Goal: Participate in discussion

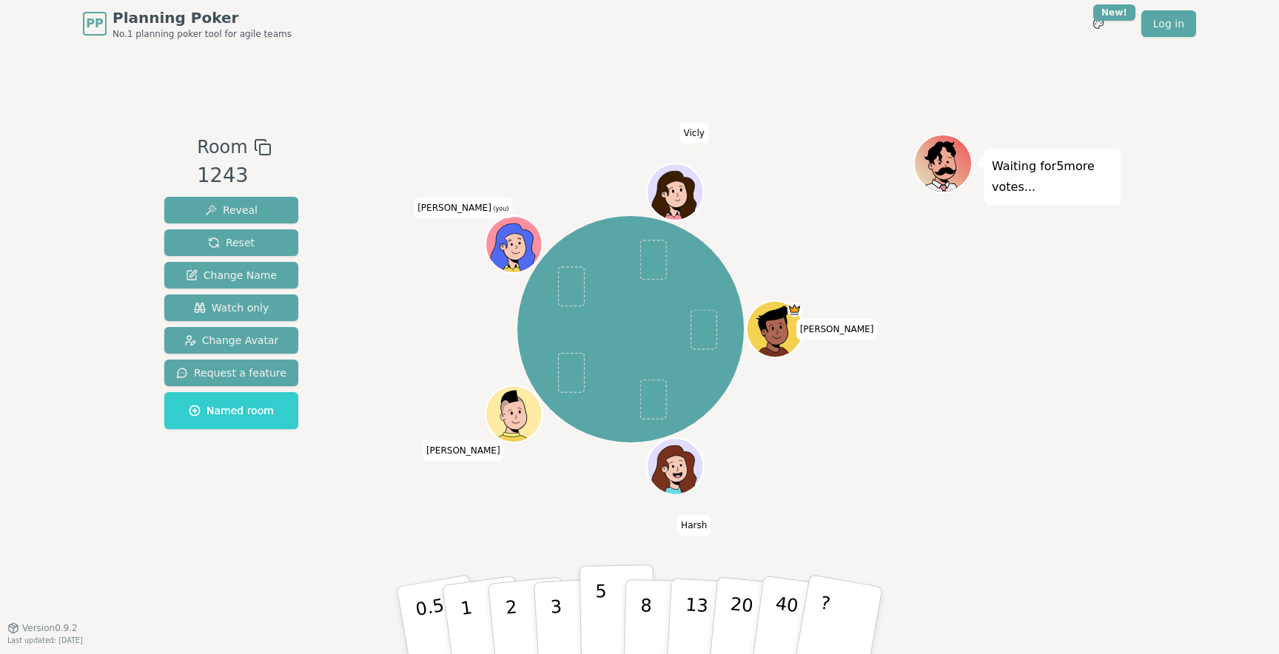
click at [608, 614] on button "5" at bounding box center [618, 621] width 76 height 113
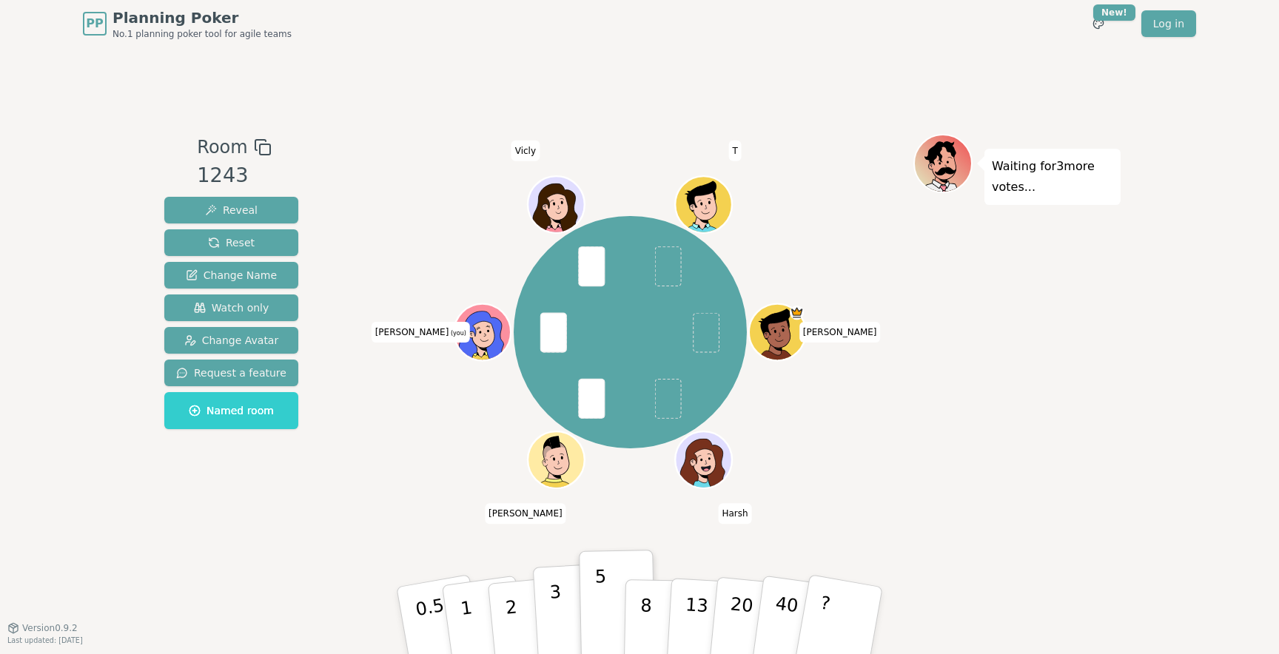
click at [561, 592] on button "3" at bounding box center [573, 620] width 81 height 115
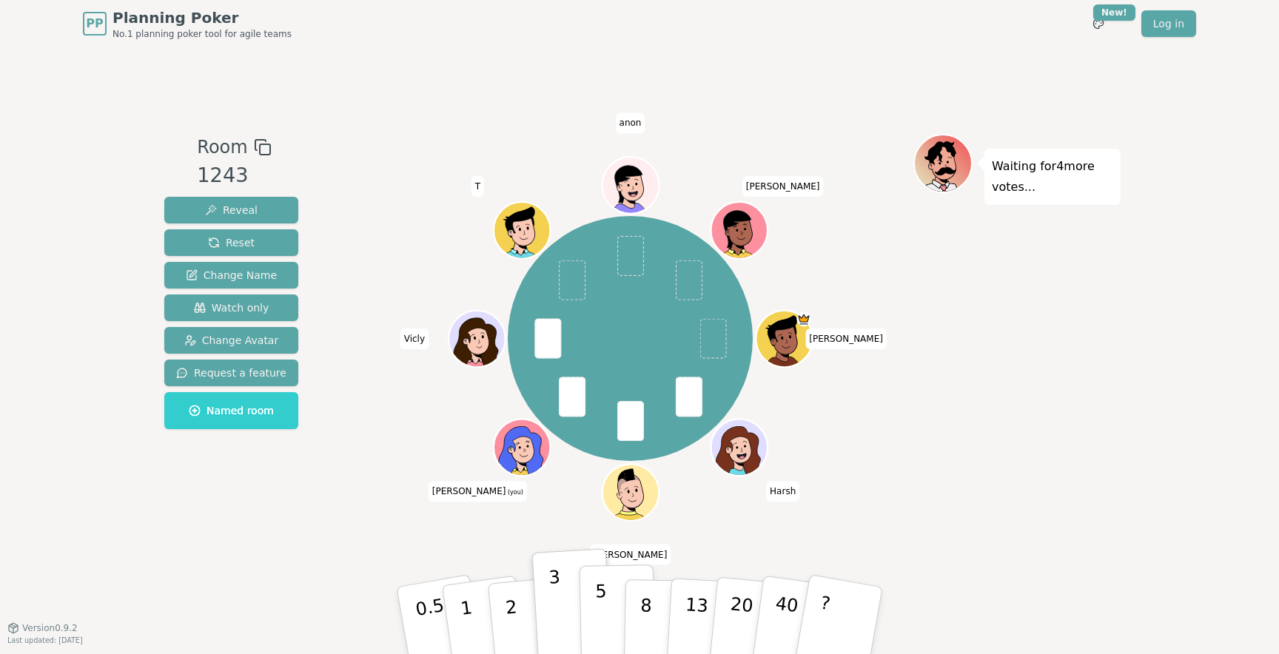
click at [600, 621] on button "5" at bounding box center [618, 621] width 76 height 113
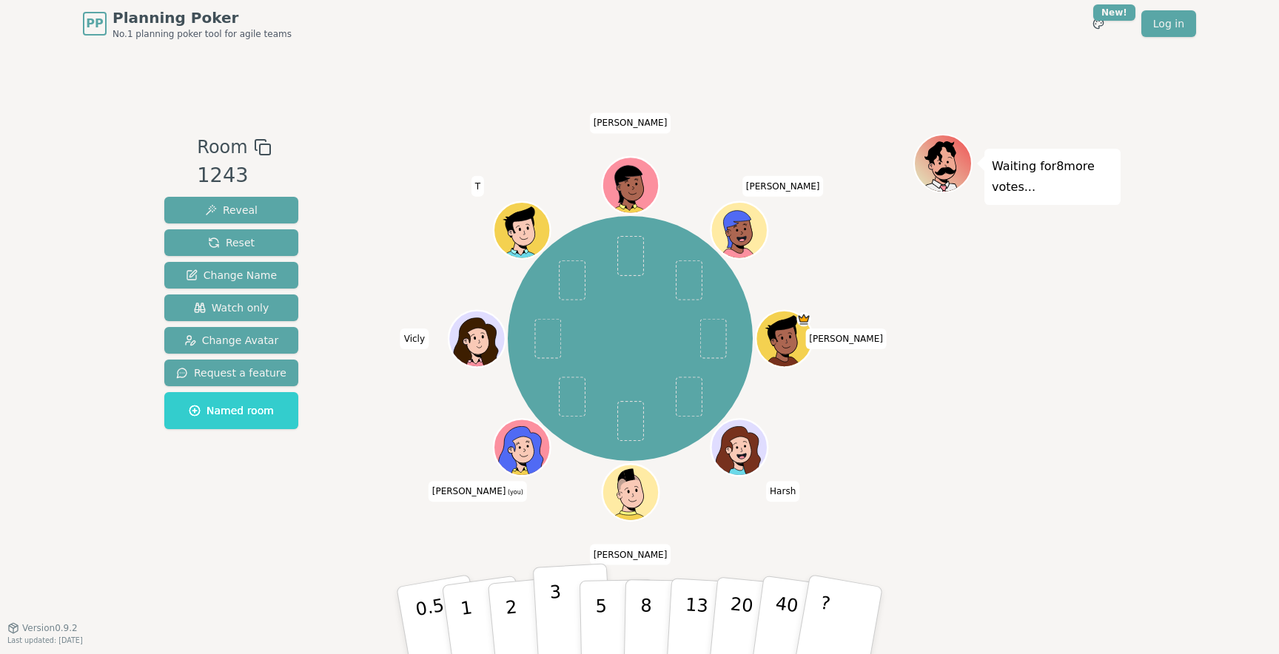
click at [548, 607] on button "3" at bounding box center [573, 620] width 81 height 115
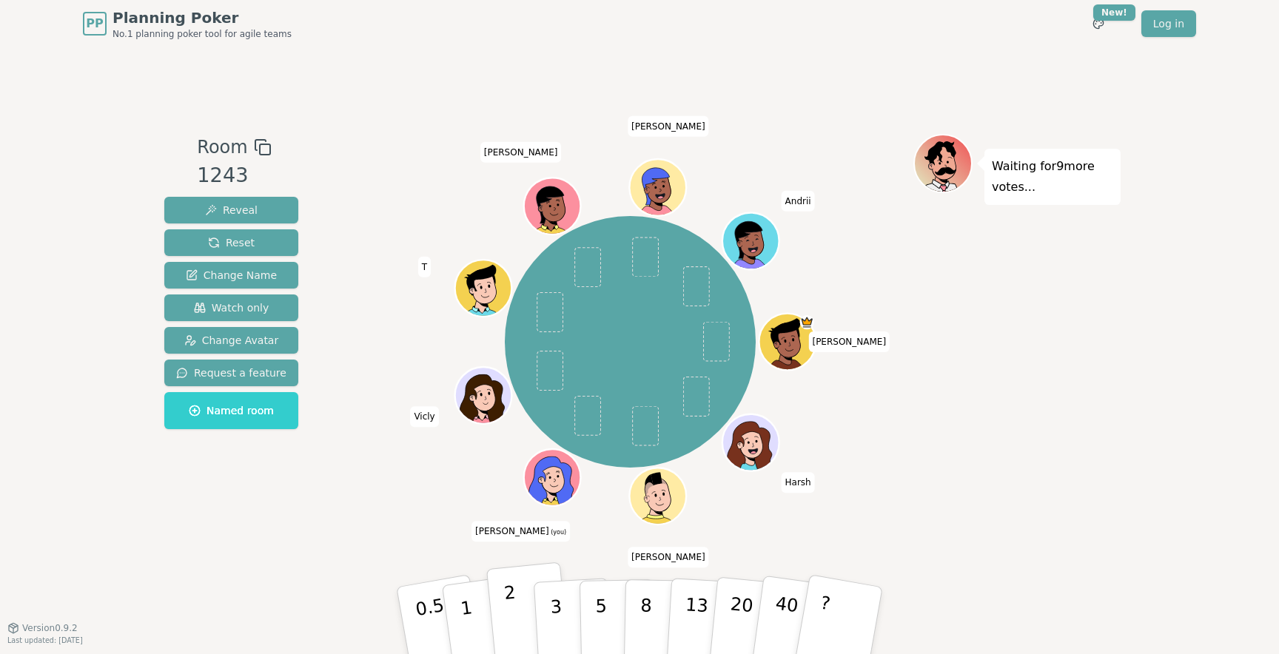
click at [517, 612] on button "2" at bounding box center [528, 622] width 84 height 118
click at [506, 612] on button "2" at bounding box center [528, 622] width 84 height 118
click at [479, 595] on button "1" at bounding box center [484, 621] width 88 height 120
click at [514, 605] on button "2" at bounding box center [528, 622] width 84 height 118
click at [472, 623] on button "1" at bounding box center [484, 621] width 88 height 120
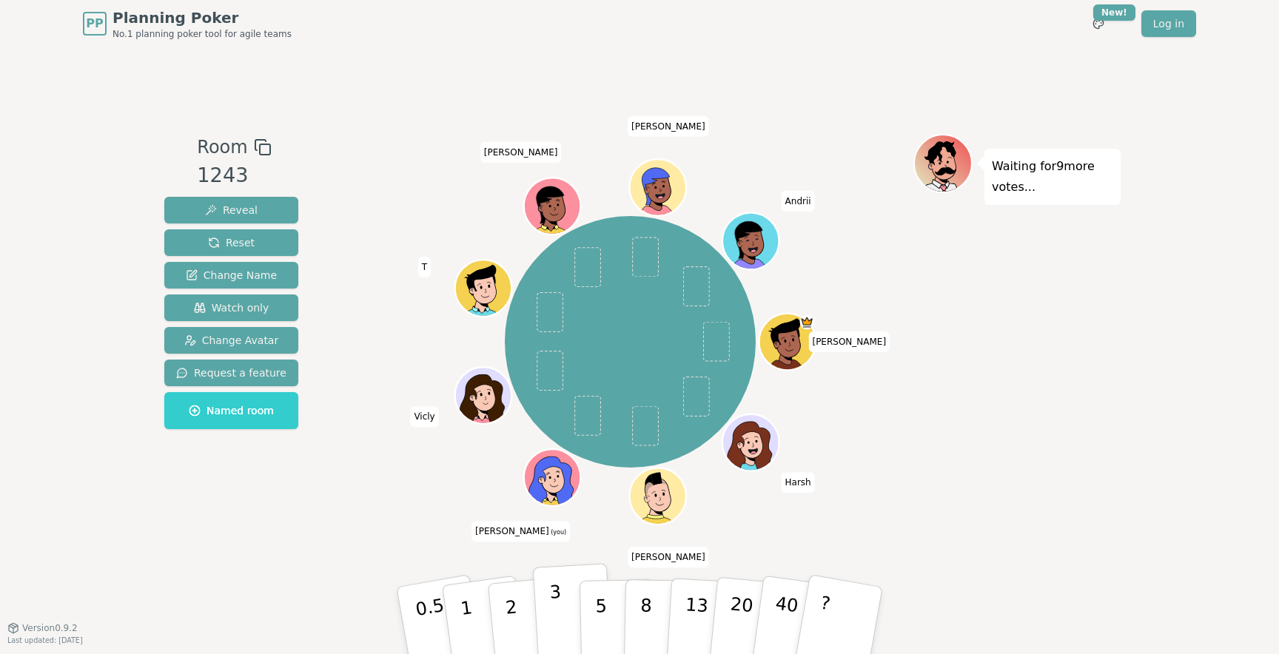
click at [565, 597] on button "3" at bounding box center [573, 620] width 81 height 115
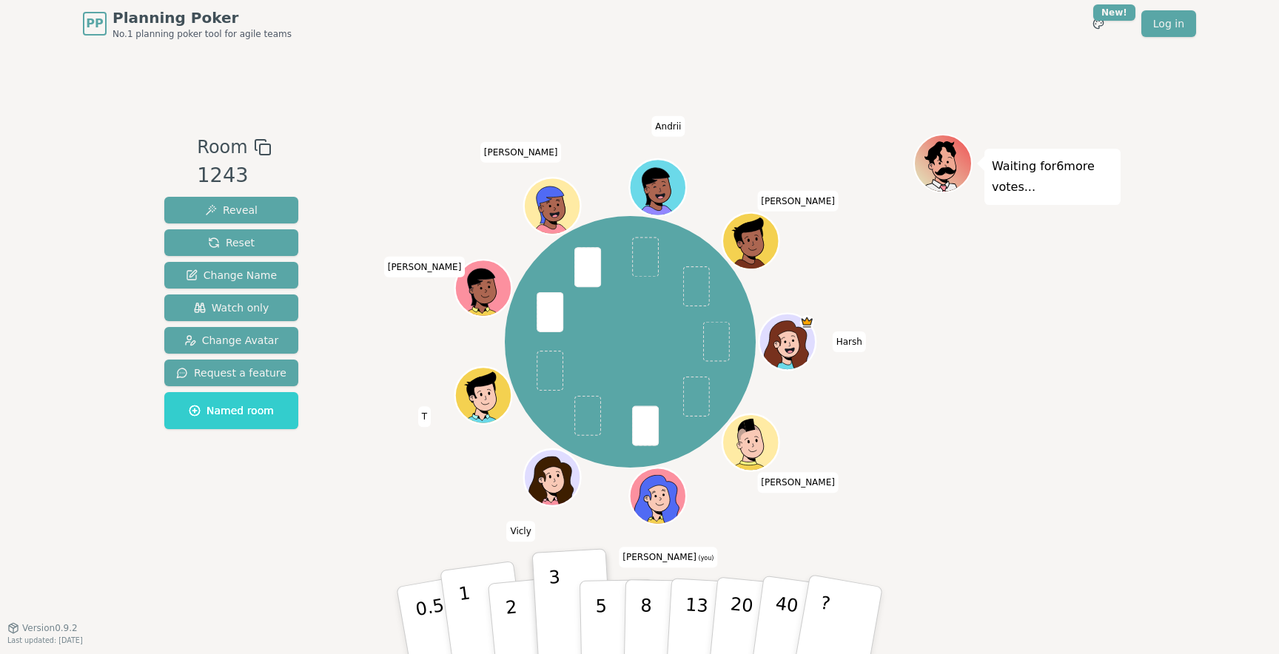
click at [458, 611] on button "1" at bounding box center [484, 621] width 88 height 120
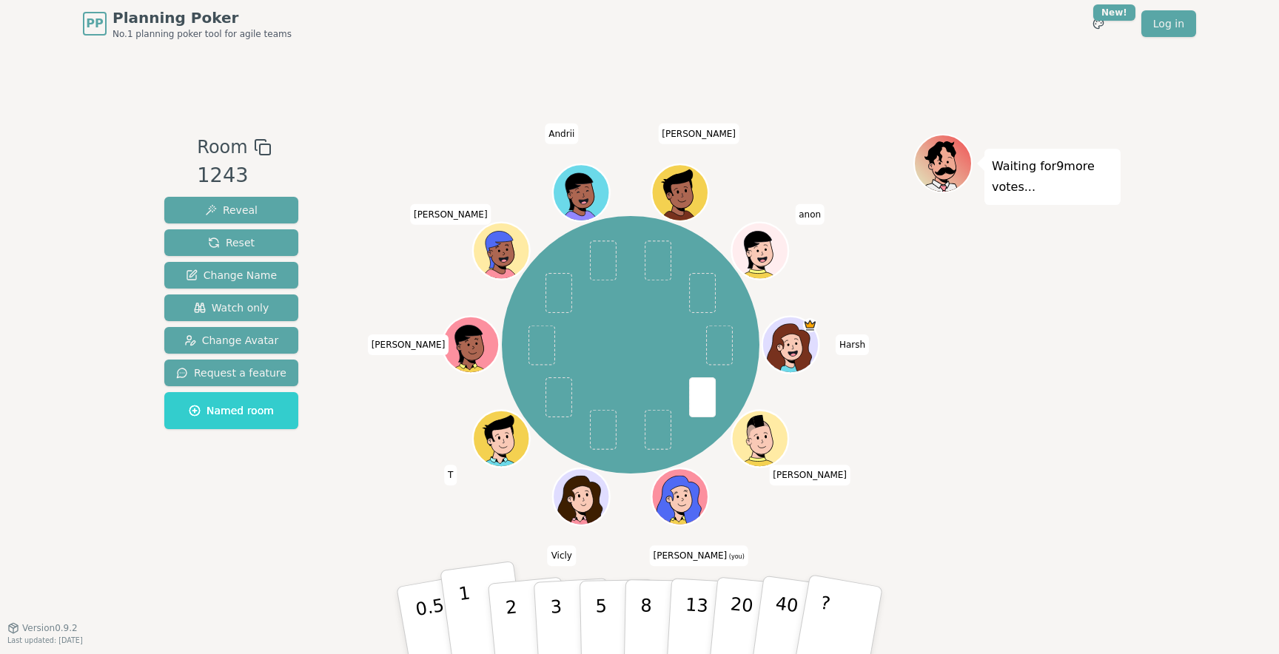
click at [477, 612] on button "1" at bounding box center [484, 621] width 88 height 120
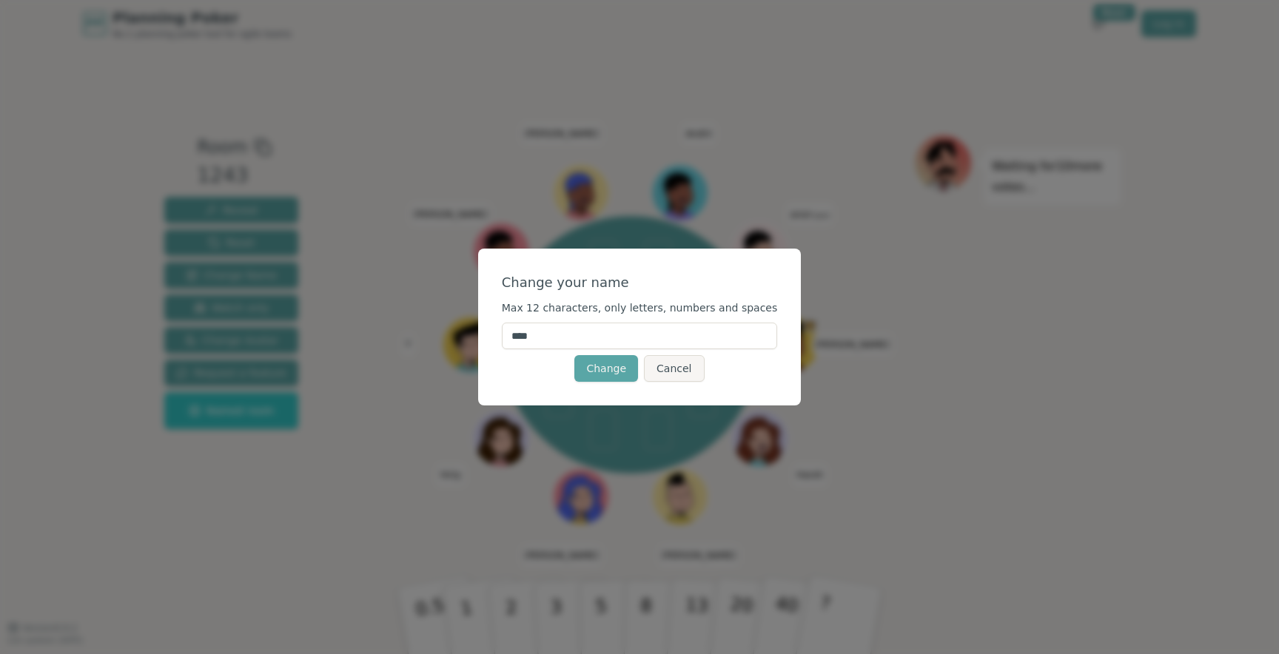
click at [582, 335] on input "****" at bounding box center [640, 336] width 276 height 27
click at [678, 376] on button "Cancel" at bounding box center [674, 368] width 60 height 27
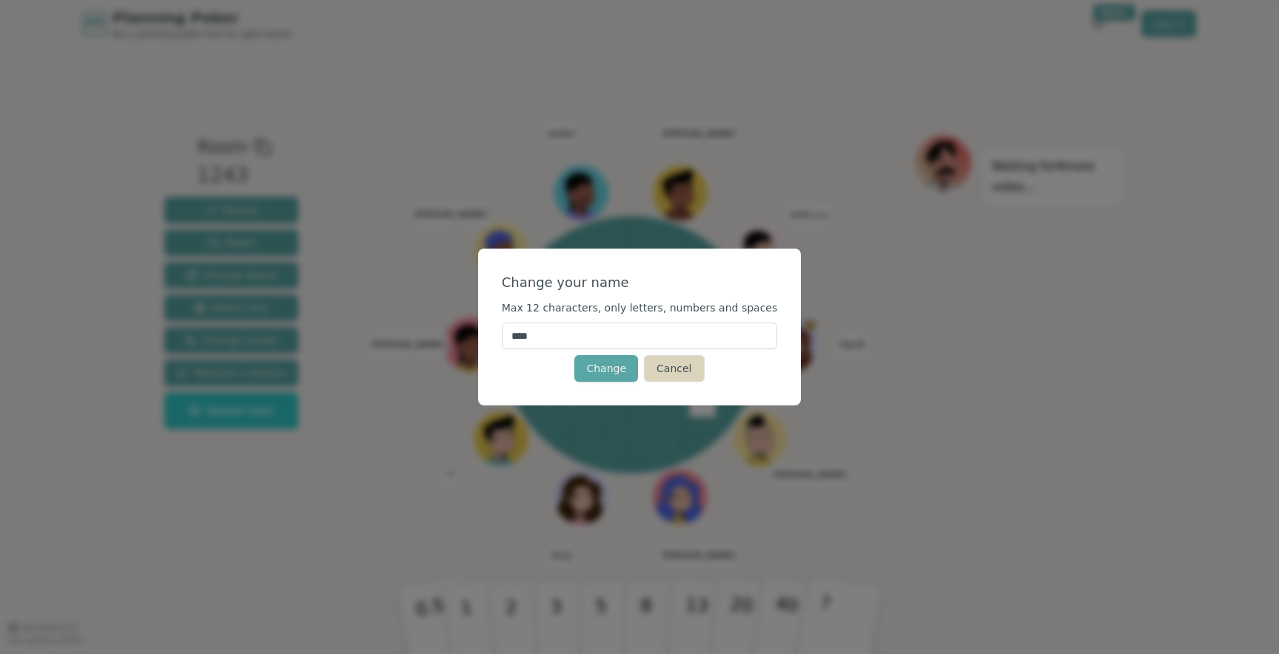
click at [651, 373] on button "Cancel" at bounding box center [674, 368] width 60 height 27
